Goal: Task Accomplishment & Management: Complete application form

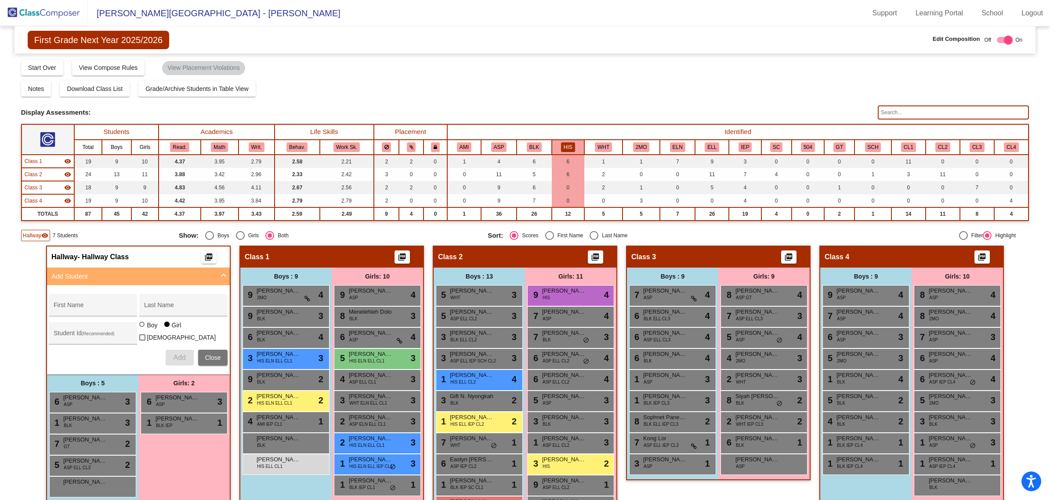
scroll to position [71, 0]
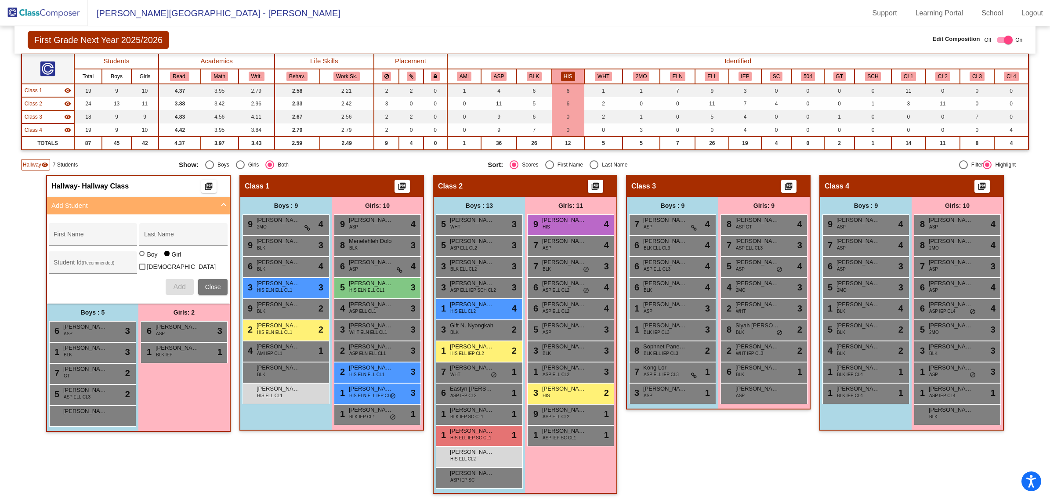
click at [59, 14] on img at bounding box center [44, 13] width 88 height 26
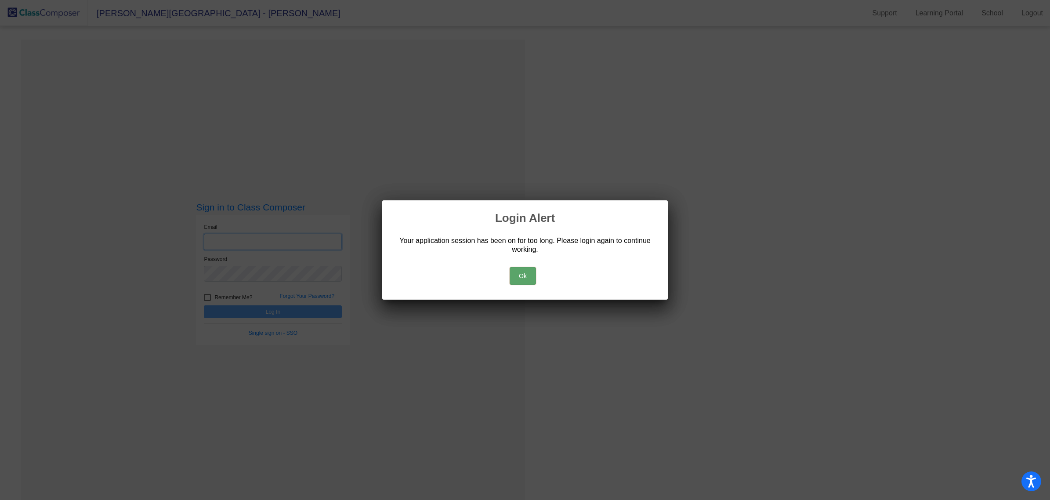
type input "[EMAIL_ADDRESS][DOMAIN_NAME]"
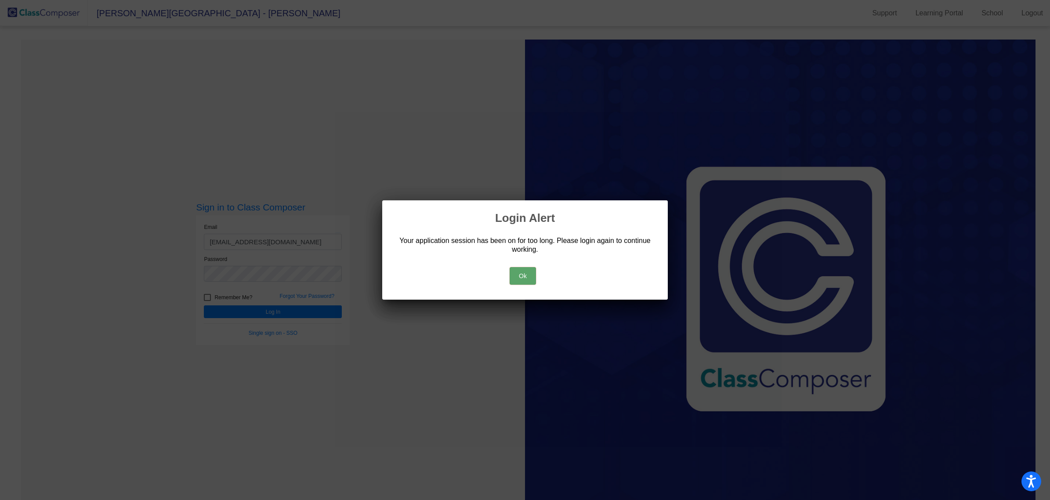
click at [523, 278] on button "Ok" at bounding box center [522, 276] width 26 height 18
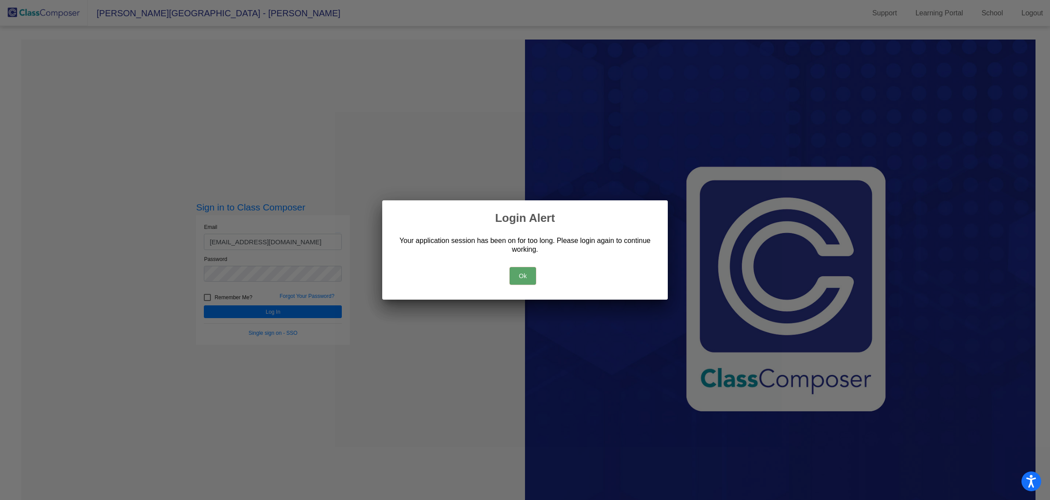
click at [525, 278] on button "Ok" at bounding box center [522, 276] width 26 height 18
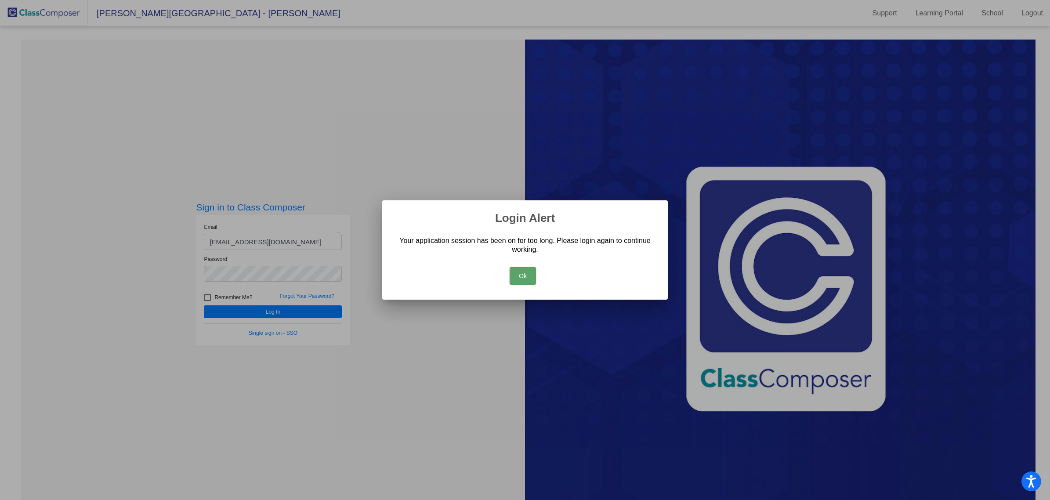
click at [525, 278] on button "Ok" at bounding box center [522, 276] width 26 height 18
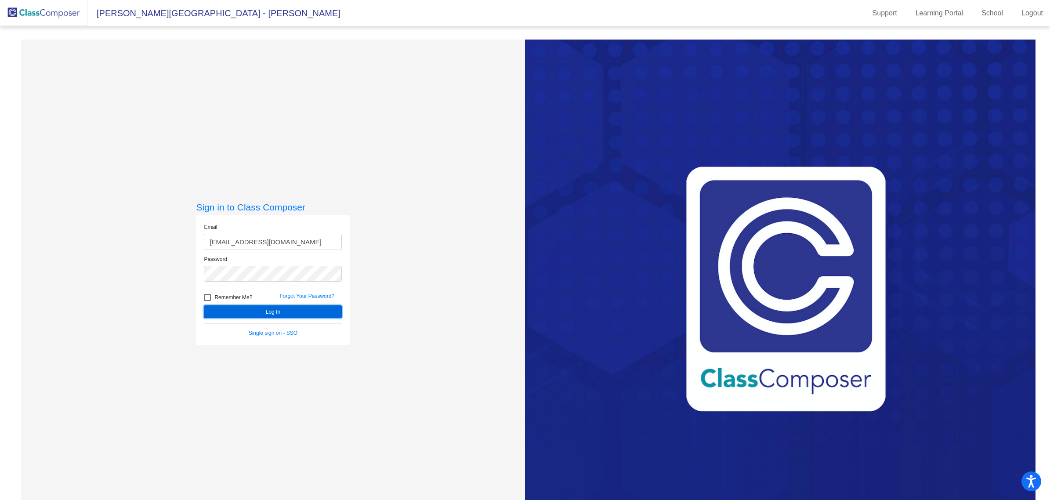
click at [276, 308] on button "Log In" at bounding box center [273, 311] width 138 height 13
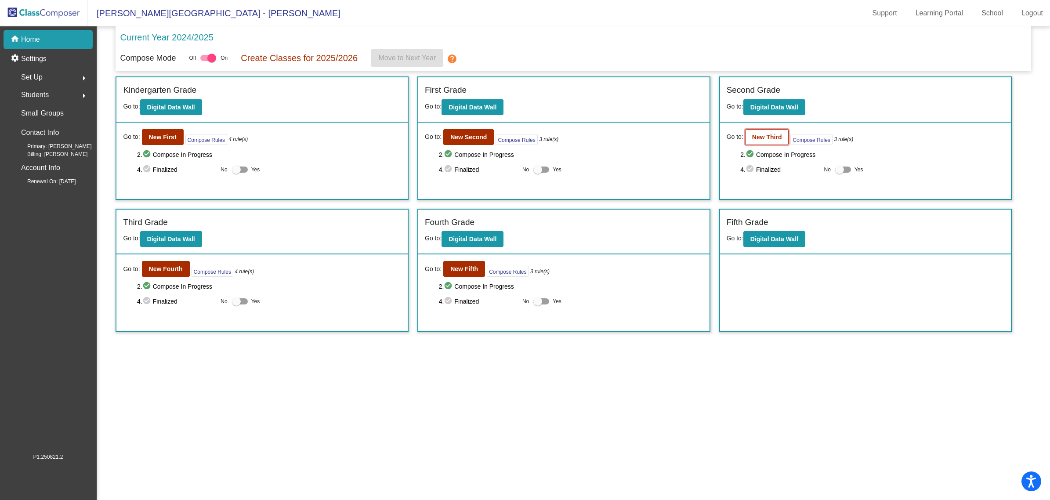
click at [767, 136] on b "New Third" at bounding box center [767, 137] width 30 height 7
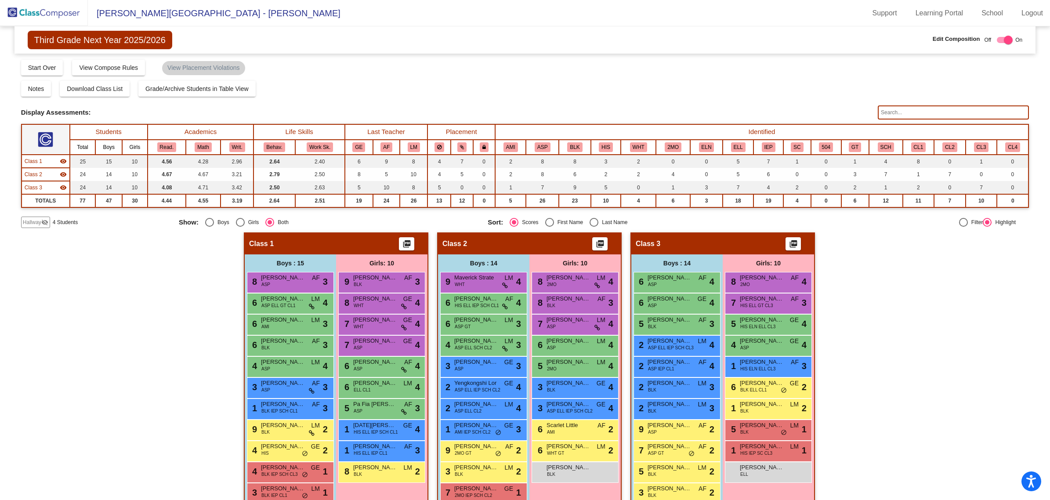
click at [29, 220] on span "Hallway" at bounding box center [32, 222] width 18 height 8
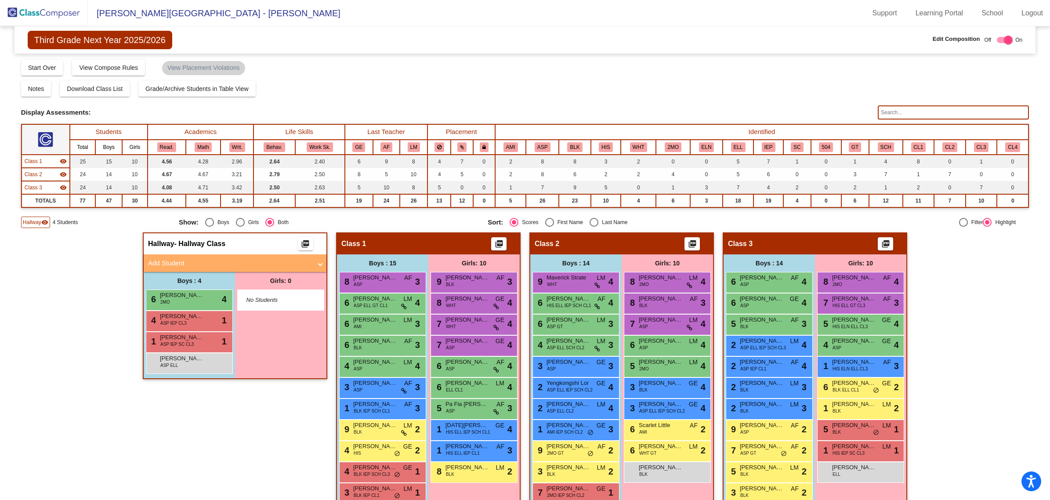
click at [180, 261] on mat-panel-title "Add Student" at bounding box center [229, 263] width 163 height 10
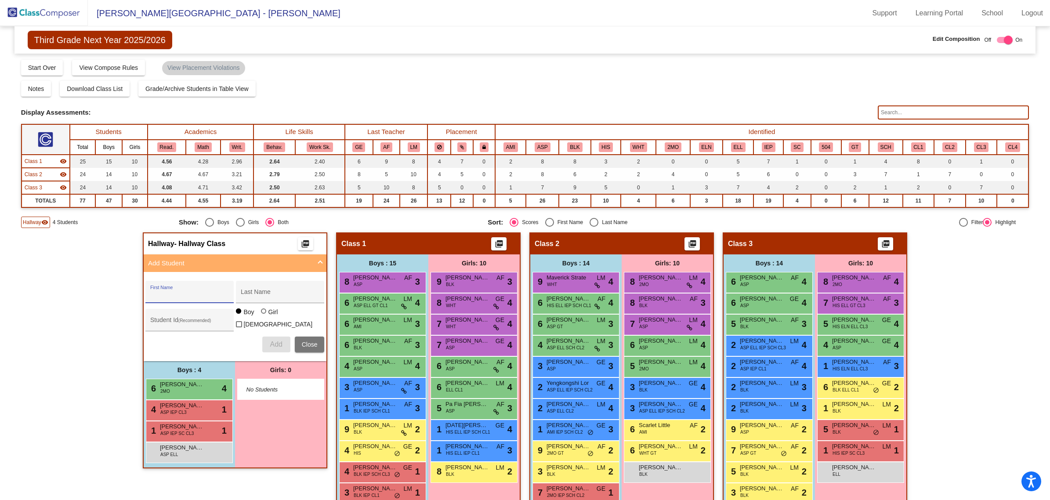
click at [185, 292] on input "First Name" at bounding box center [189, 295] width 79 height 7
type input "[PERSON_NAME]"
click at [194, 321] on input "Student Id (Recommended)" at bounding box center [189, 323] width 79 height 7
paste input "64016118"
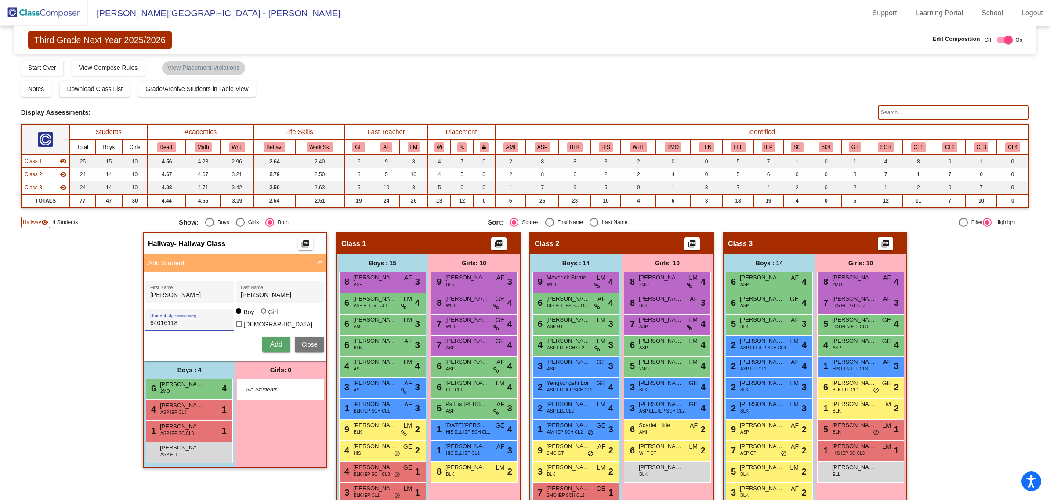
type input "64016118"
click at [270, 340] on span "Add" at bounding box center [276, 343] width 12 height 7
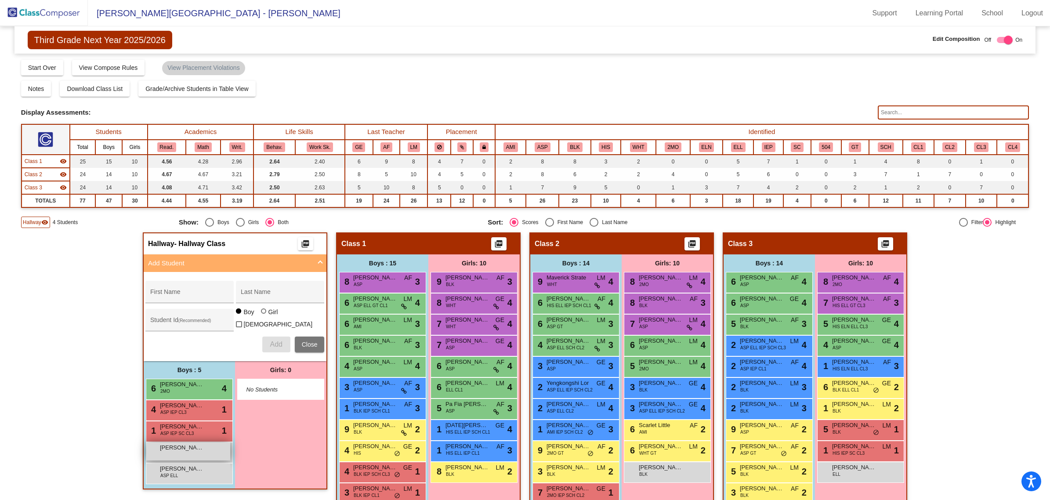
click at [168, 448] on span "[PERSON_NAME]" at bounding box center [182, 447] width 44 height 9
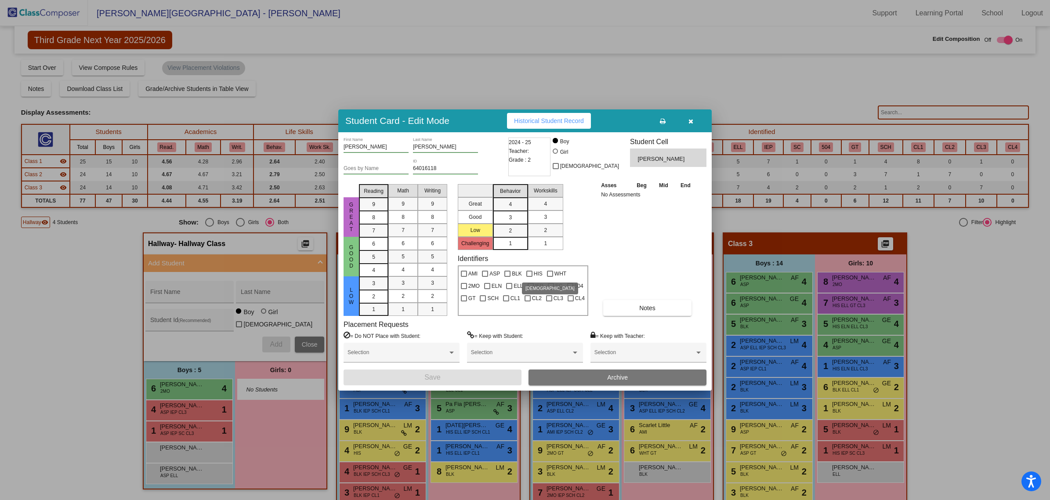
click at [529, 272] on div at bounding box center [529, 274] width 6 height 6
click at [529, 277] on input "HIS" at bounding box center [529, 277] width 0 height 0
checkbox input "true"
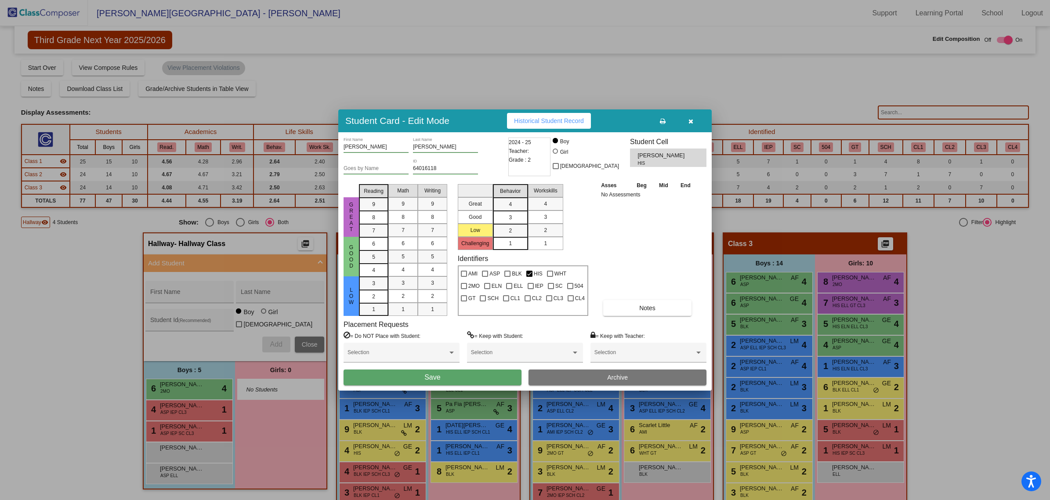
click at [460, 375] on button "Save" at bounding box center [432, 377] width 178 height 16
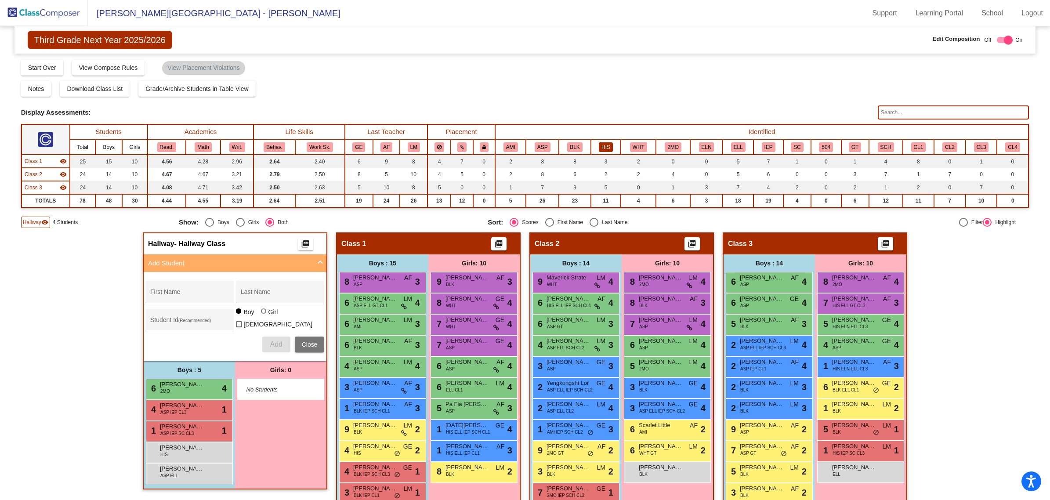
click at [600, 143] on button "HIS" at bounding box center [606, 147] width 14 height 10
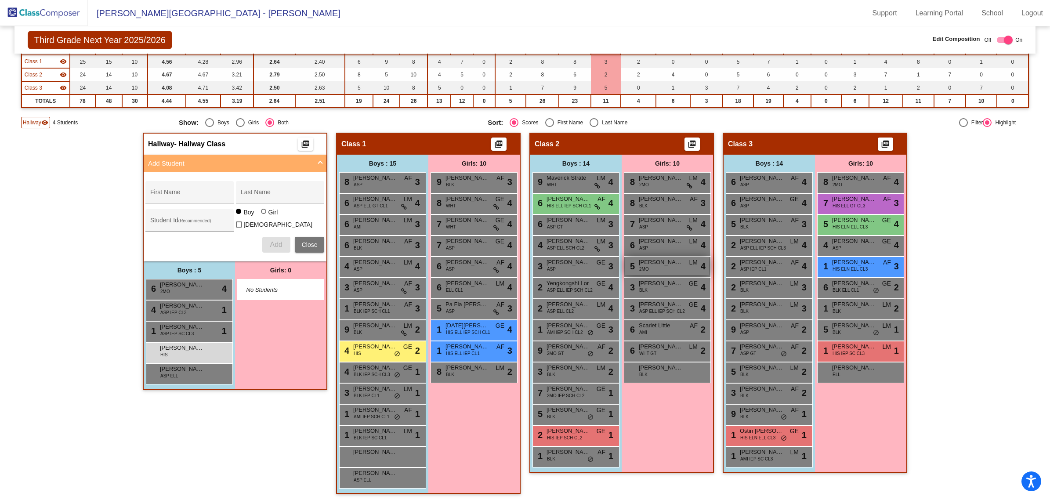
scroll to position [0, 0]
click at [183, 347] on span "[PERSON_NAME]" at bounding box center [182, 347] width 44 height 9
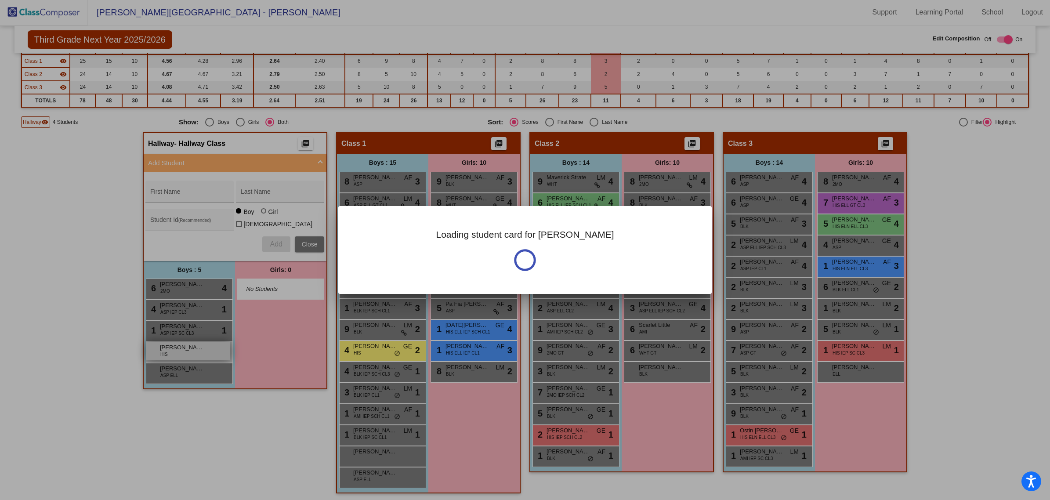
scroll to position [0, 0]
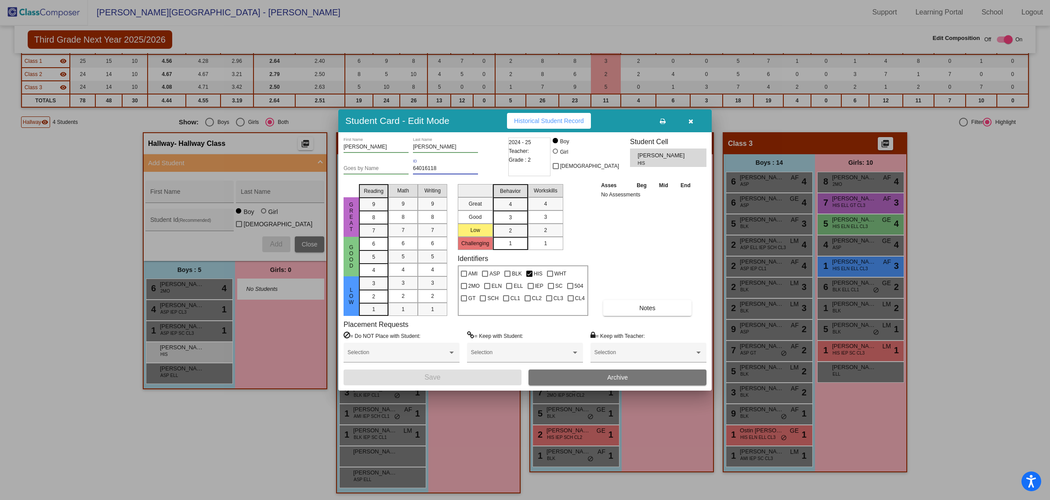
click at [444, 167] on input "64016118" at bounding box center [445, 169] width 65 height 6
type input "6"
paste input "64016148"
type input "64016148"
click at [380, 148] on input "[PERSON_NAME]" at bounding box center [375, 147] width 65 height 6
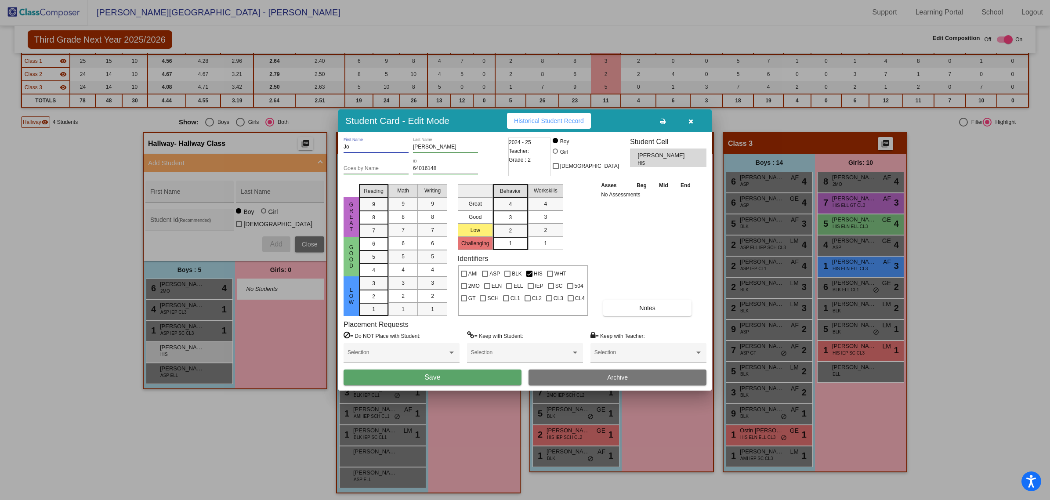
type input "J"
type input "[PERSON_NAME]"
click at [469, 378] on button "Save" at bounding box center [432, 377] width 178 height 16
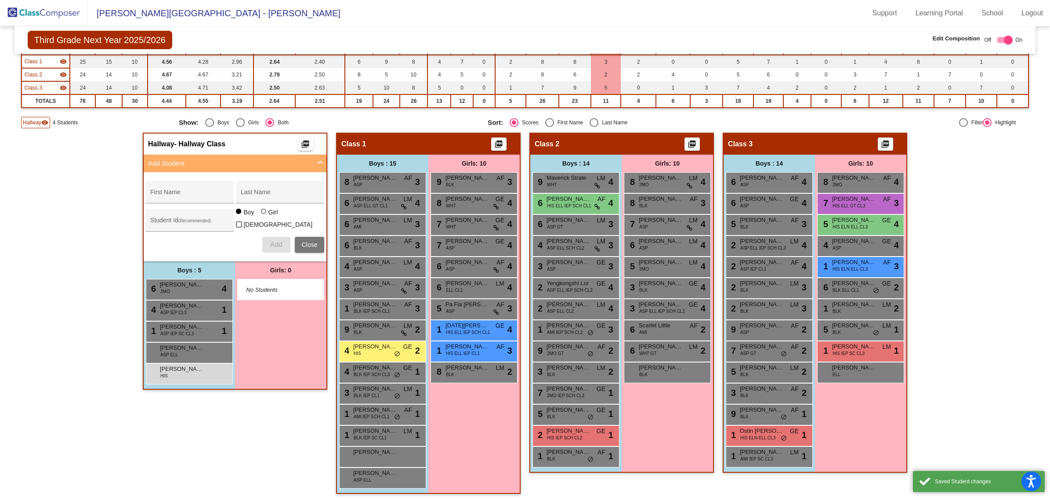
scroll to position [0, 0]
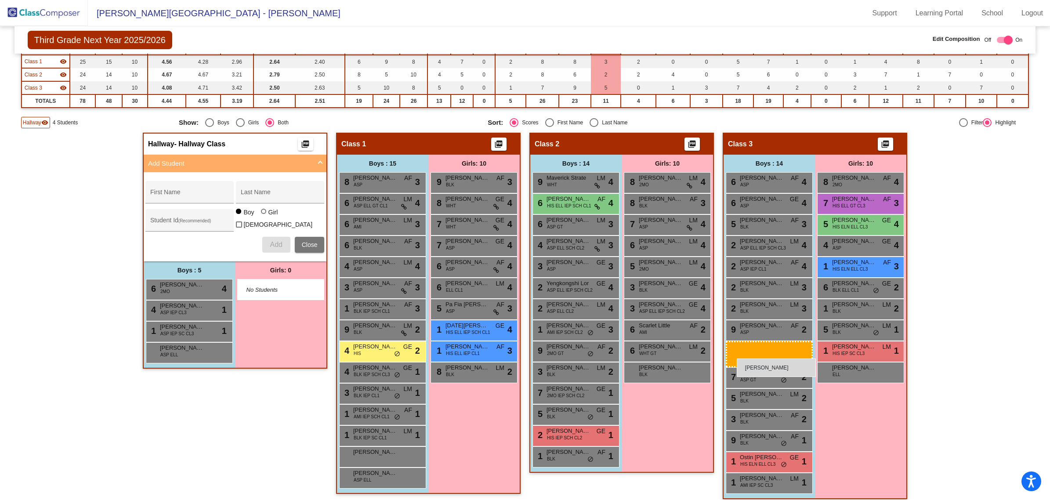
drag, startPoint x: 160, startPoint y: 365, endPoint x: 736, endPoint y: 358, distance: 576.2
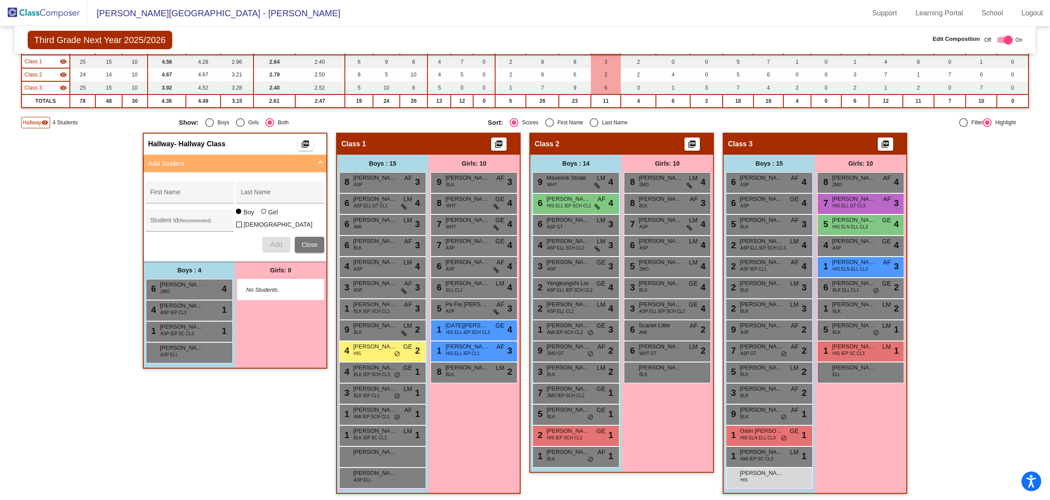
click at [47, 5] on img at bounding box center [44, 13] width 88 height 26
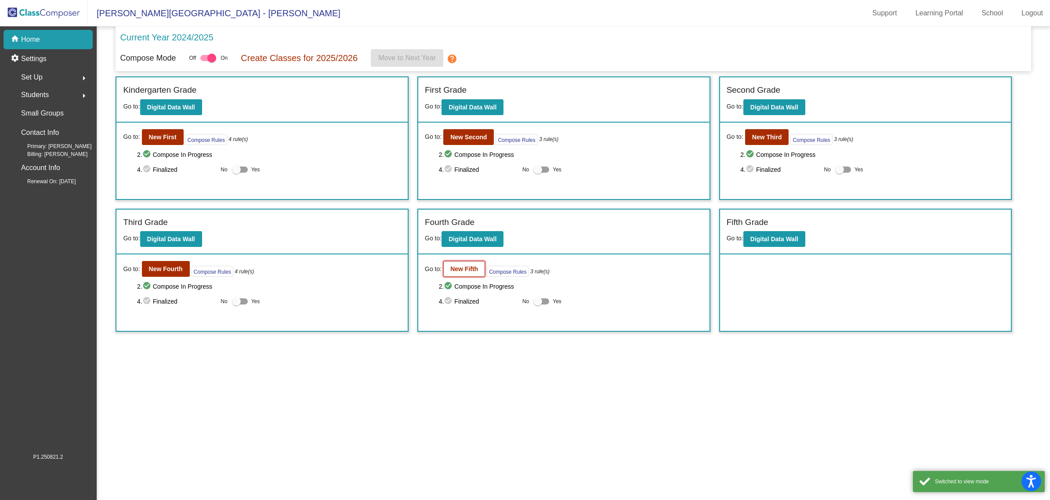
click at [462, 271] on button "New Fifth" at bounding box center [464, 269] width 42 height 16
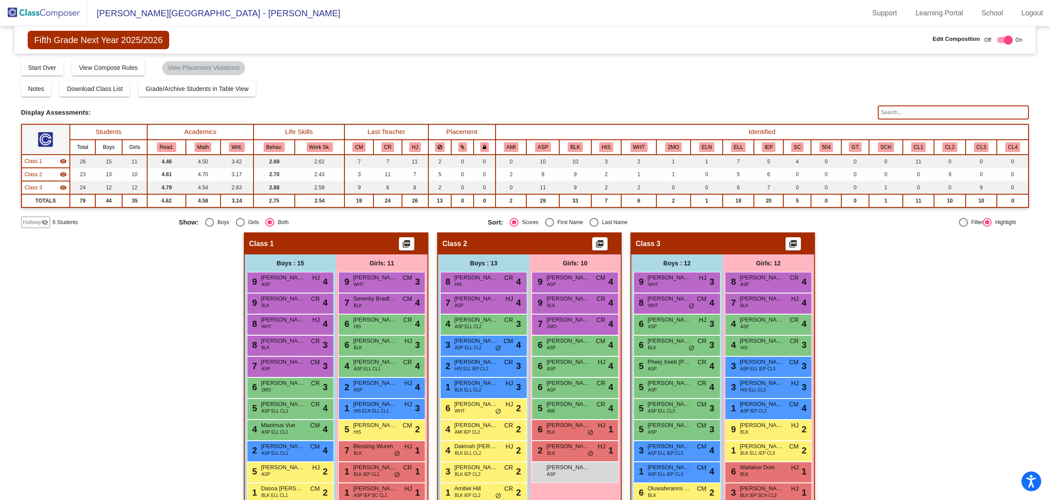
click at [34, 218] on span "Hallway" at bounding box center [32, 222] width 18 height 8
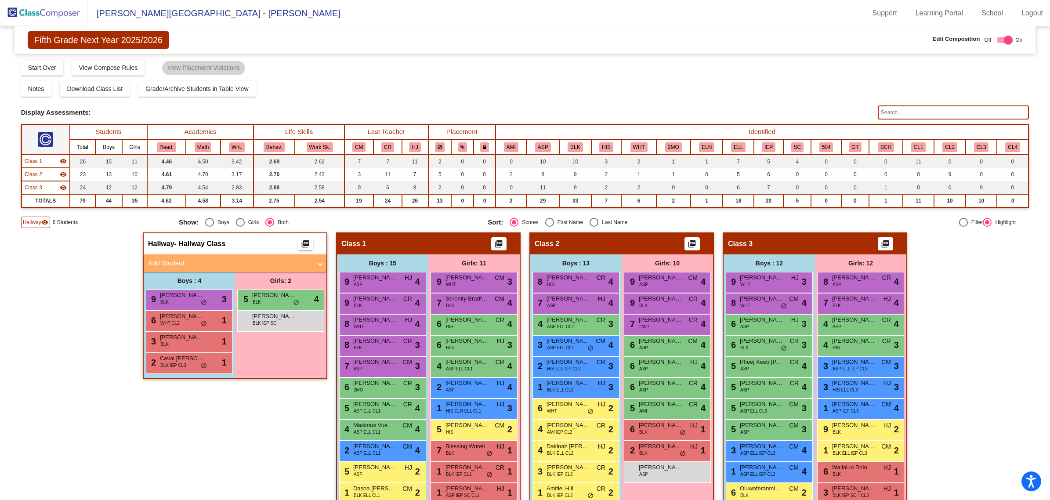
click at [190, 260] on mat-panel-title "Add Student" at bounding box center [229, 263] width 163 height 10
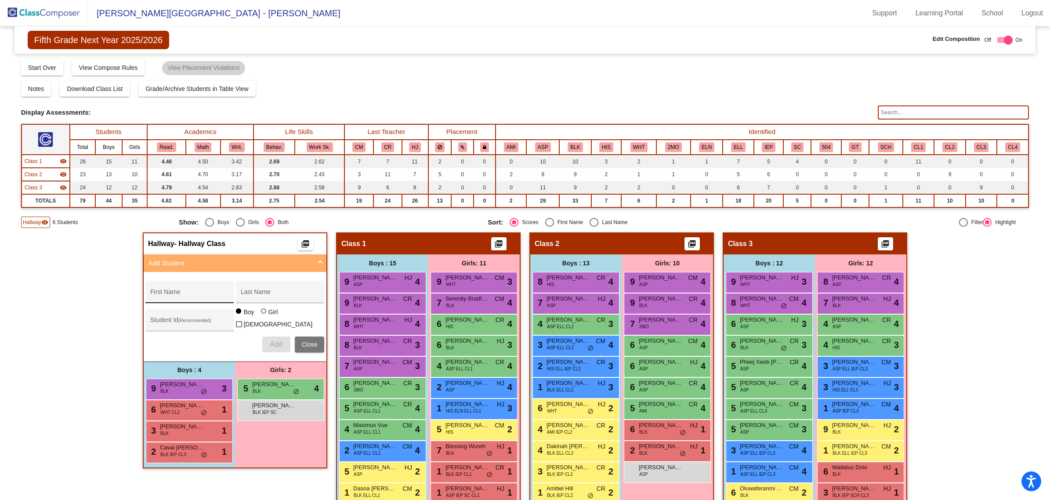
click at [191, 285] on div "First Name" at bounding box center [189, 294] width 79 height 18
type input "[PERSON_NAME]"
paste input "64016118"
type input "64016118"
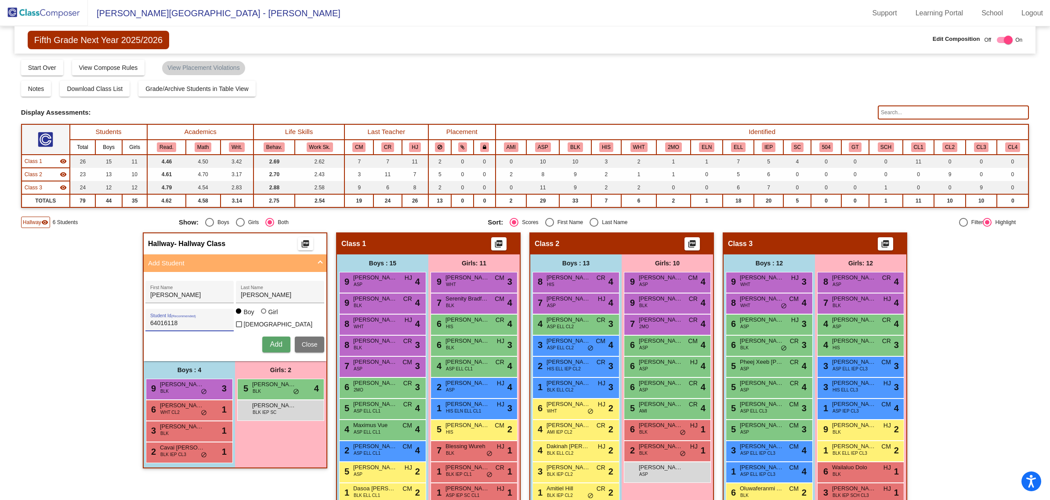
click at [262, 340] on button "Add" at bounding box center [276, 344] width 28 height 16
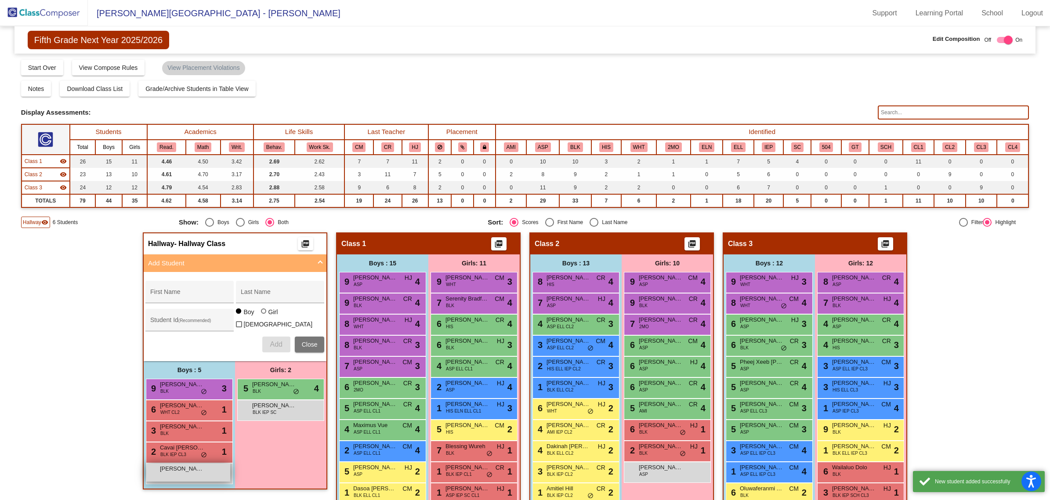
click at [189, 466] on span "[PERSON_NAME]" at bounding box center [182, 468] width 44 height 9
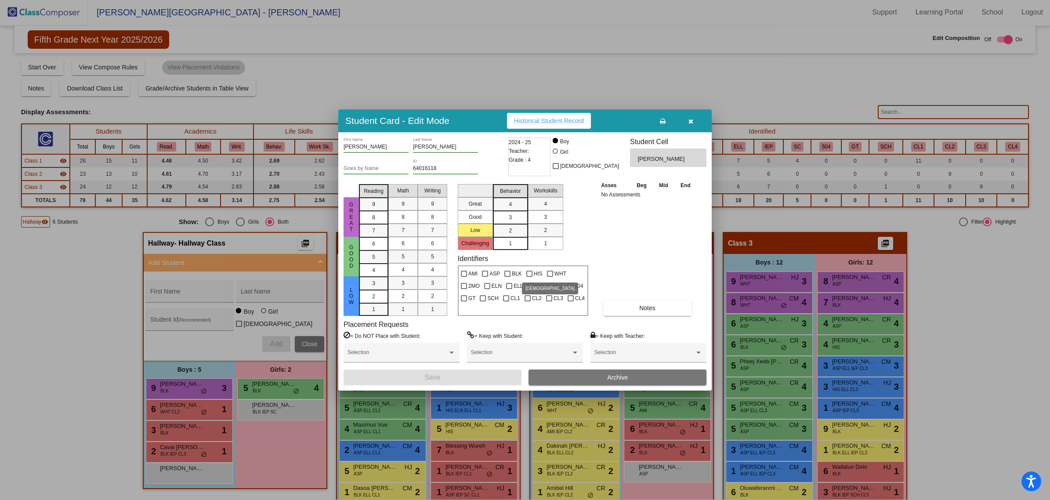
click at [527, 274] on div at bounding box center [529, 274] width 6 height 6
click at [529, 277] on input "HIS" at bounding box center [529, 277] width 0 height 0
checkbox input "true"
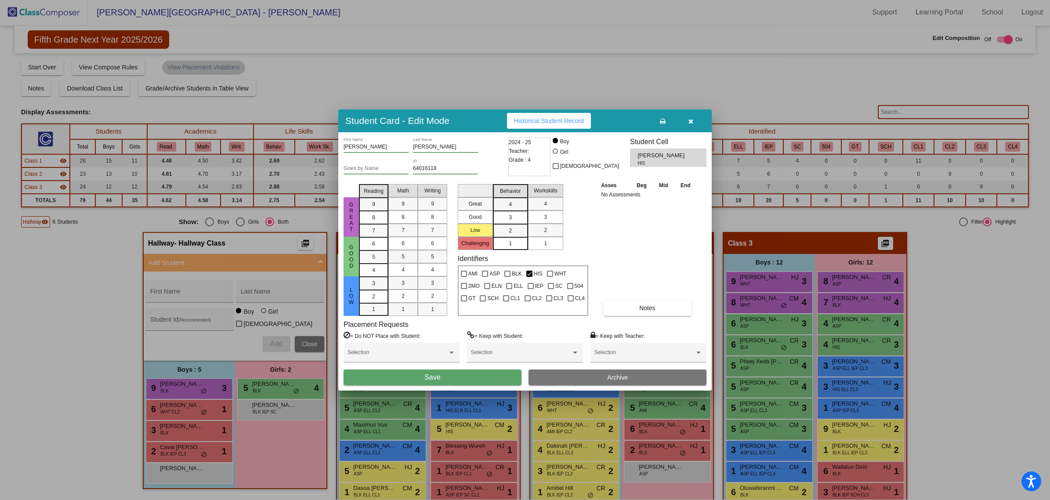
click at [490, 377] on button "Save" at bounding box center [432, 377] width 178 height 16
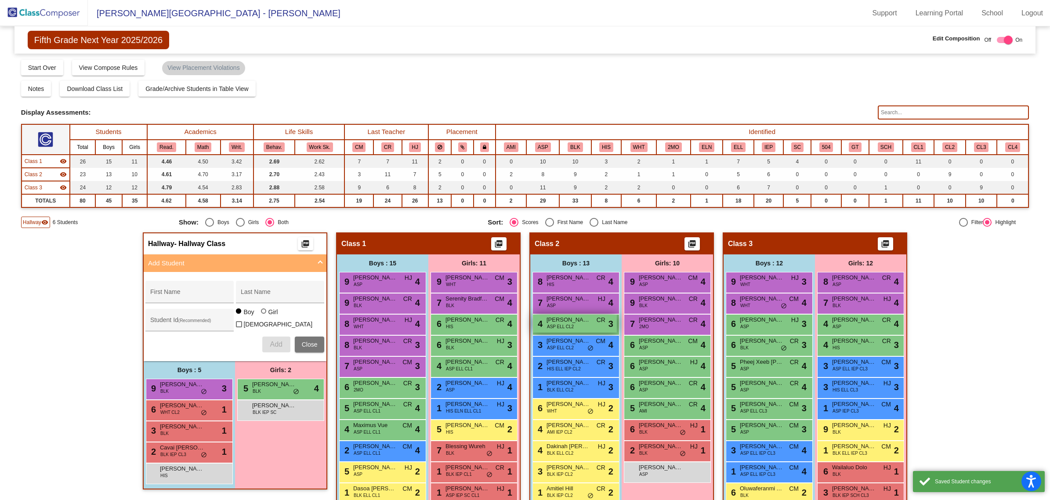
scroll to position [0, 0]
click at [599, 144] on button "HIS" at bounding box center [606, 147] width 14 height 10
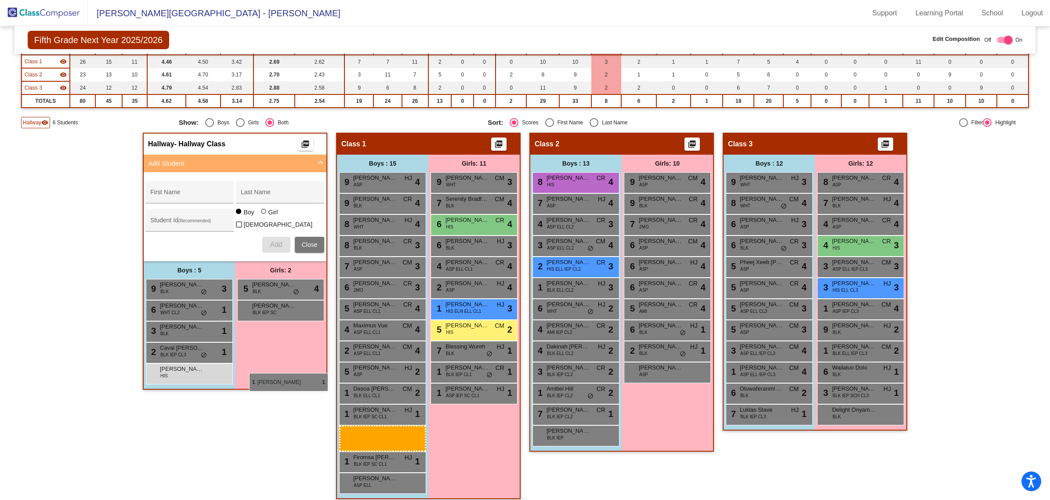
scroll to position [79, 0]
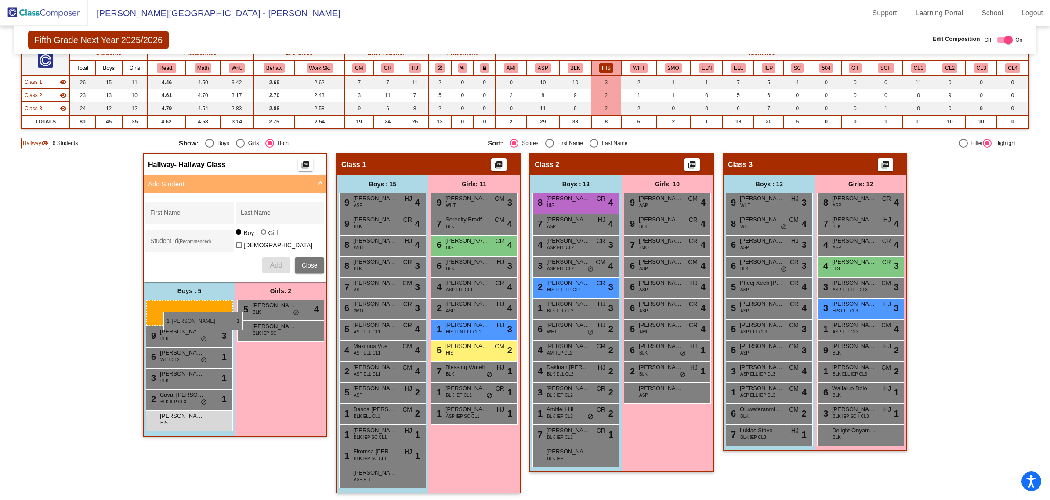
drag, startPoint x: 383, startPoint y: 451, endPoint x: 163, endPoint y: 312, distance: 260.6
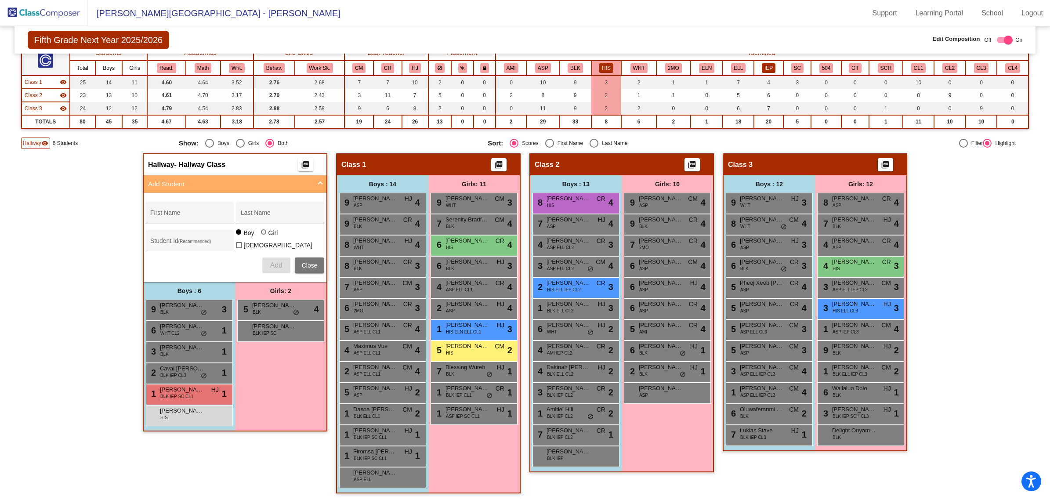
click at [767, 63] on button "IEP" at bounding box center [768, 68] width 14 height 10
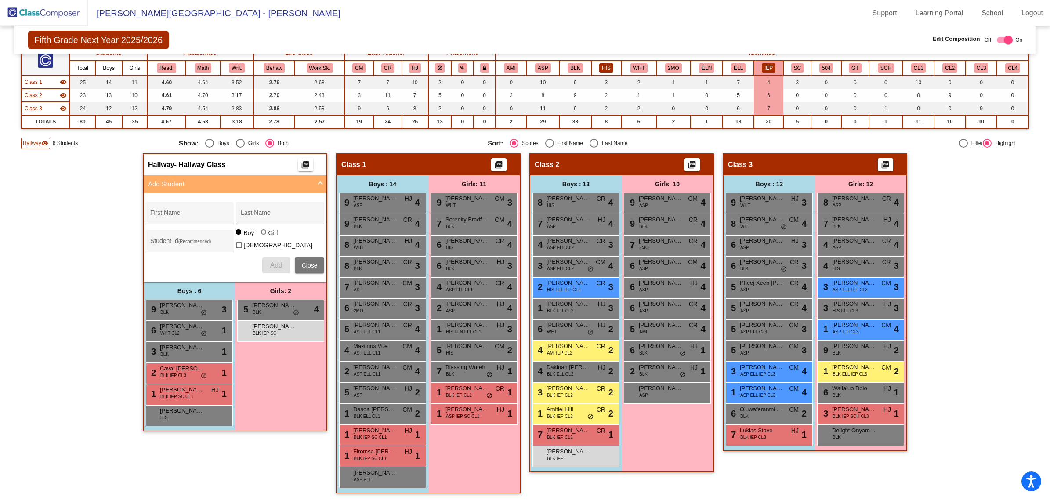
click at [599, 69] on button "HIS" at bounding box center [606, 68] width 14 height 10
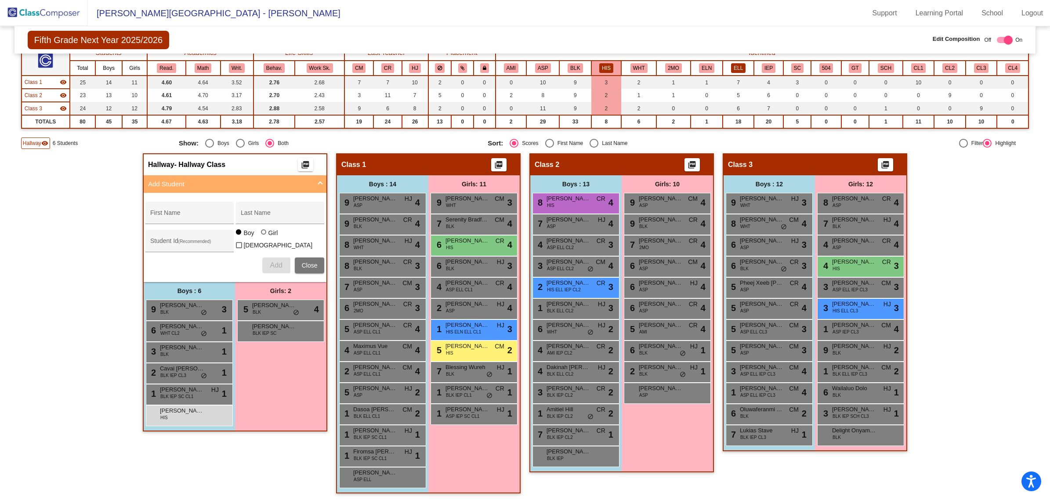
click at [737, 63] on button "ELL" at bounding box center [738, 68] width 14 height 10
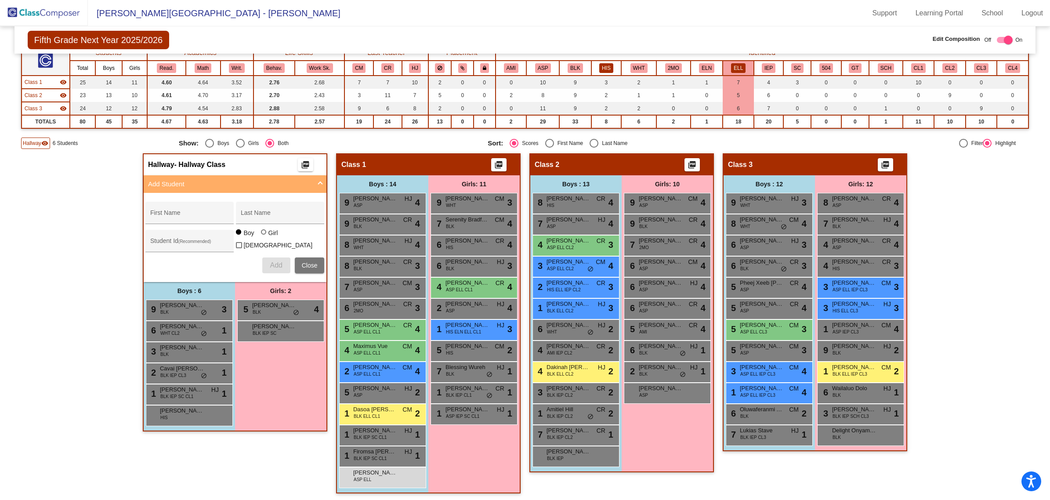
click at [602, 65] on button "HIS" at bounding box center [606, 68] width 14 height 10
